Goal: Information Seeking & Learning: Learn about a topic

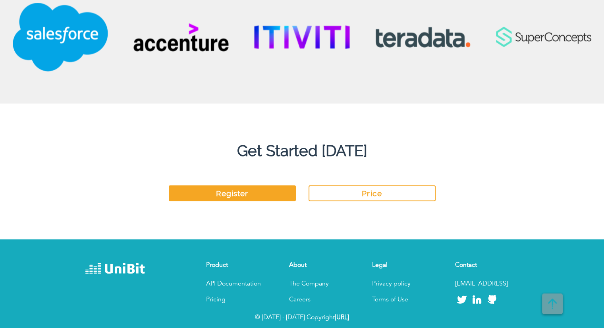
scroll to position [2028, 0]
click at [368, 196] on link "Price" at bounding box center [372, 194] width 127 height 16
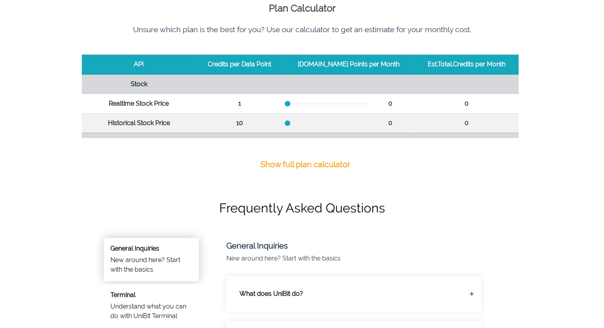
scroll to position [358, 0]
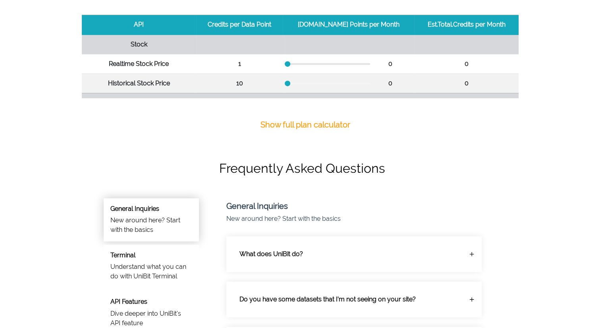
drag, startPoint x: 298, startPoint y: 63, endPoint x: 356, endPoint y: 62, distance: 57.2
click at [356, 63] on div at bounding box center [329, 64] width 83 height 2
drag, startPoint x: 358, startPoint y: 63, endPoint x: 381, endPoint y: 63, distance: 23.8
click at [381, 63] on div "10,000,000" at bounding box center [349, 64] width 122 height 10
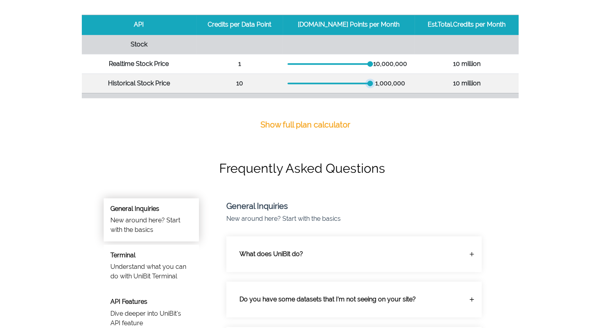
drag, startPoint x: 297, startPoint y: 83, endPoint x: 367, endPoint y: 83, distance: 69.9
click at [368, 83] on div at bounding box center [371, 84] width 6 height 6
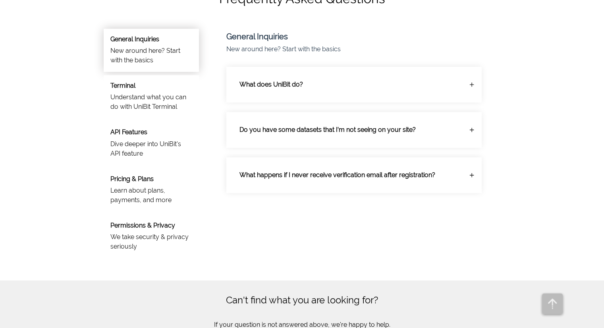
scroll to position [556, 0]
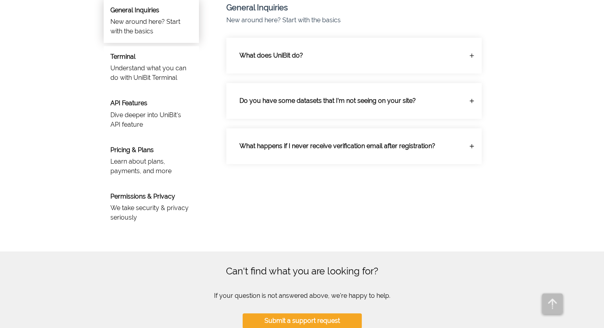
click at [302, 56] on p "What does UniBit do?" at bounding box center [348, 56] width 230 height 22
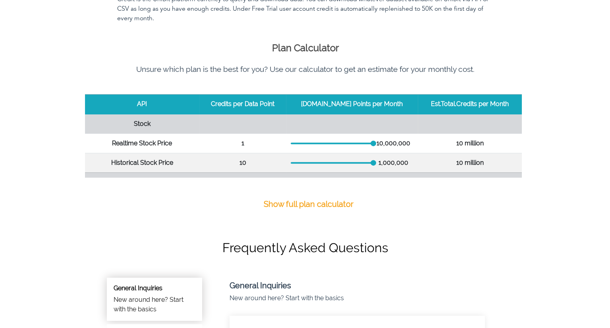
scroll to position [0, 0]
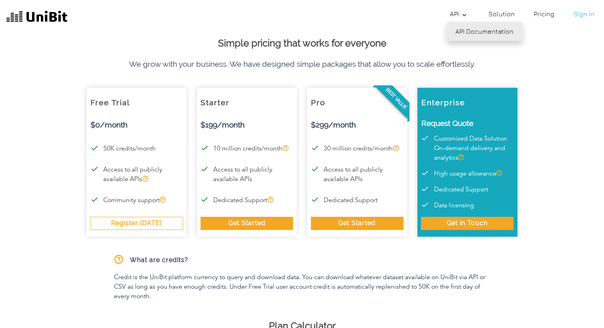
click at [467, 39] on link "API Documentation" at bounding box center [485, 31] width 76 height 19
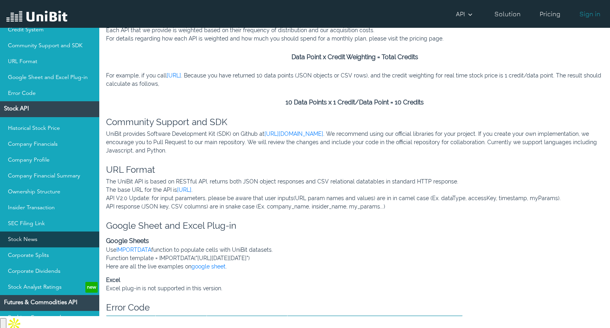
scroll to position [119, 0]
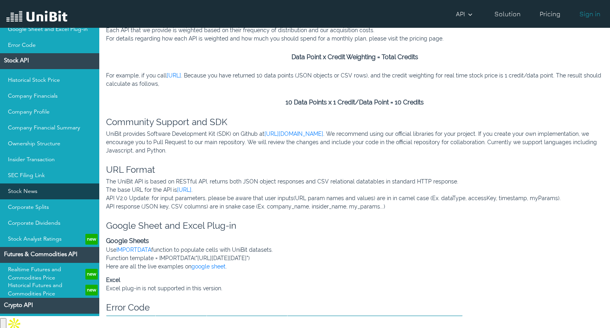
click at [33, 193] on link "Stock News" at bounding box center [49, 192] width 99 height 16
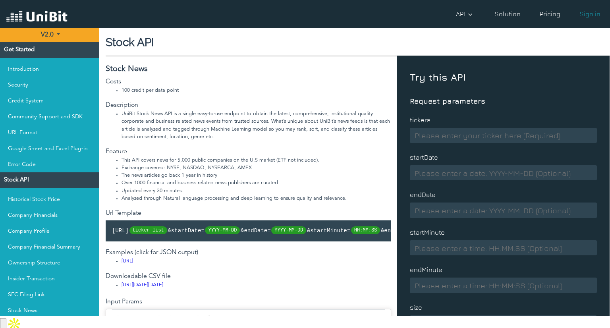
click at [518, 15] on link "Solution" at bounding box center [508, 14] width 33 height 16
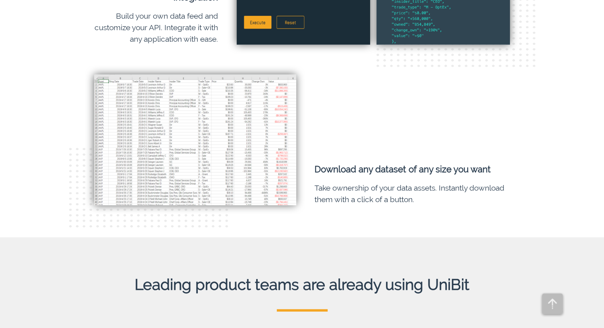
scroll to position [1709, 0]
